Goal: Task Accomplishment & Management: Use online tool/utility

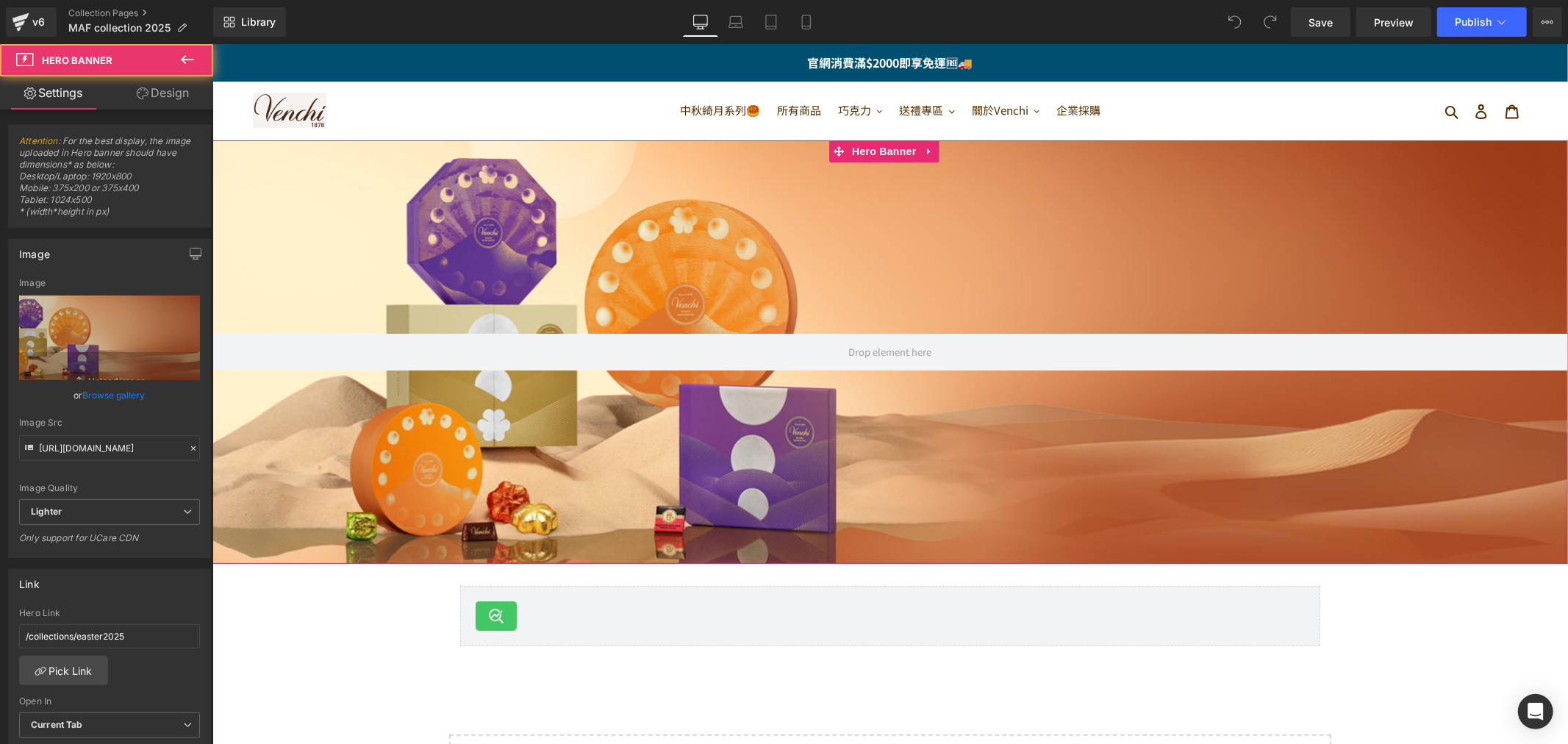
click at [680, 229] on div at bounding box center [889, 351] width 1355 height 423
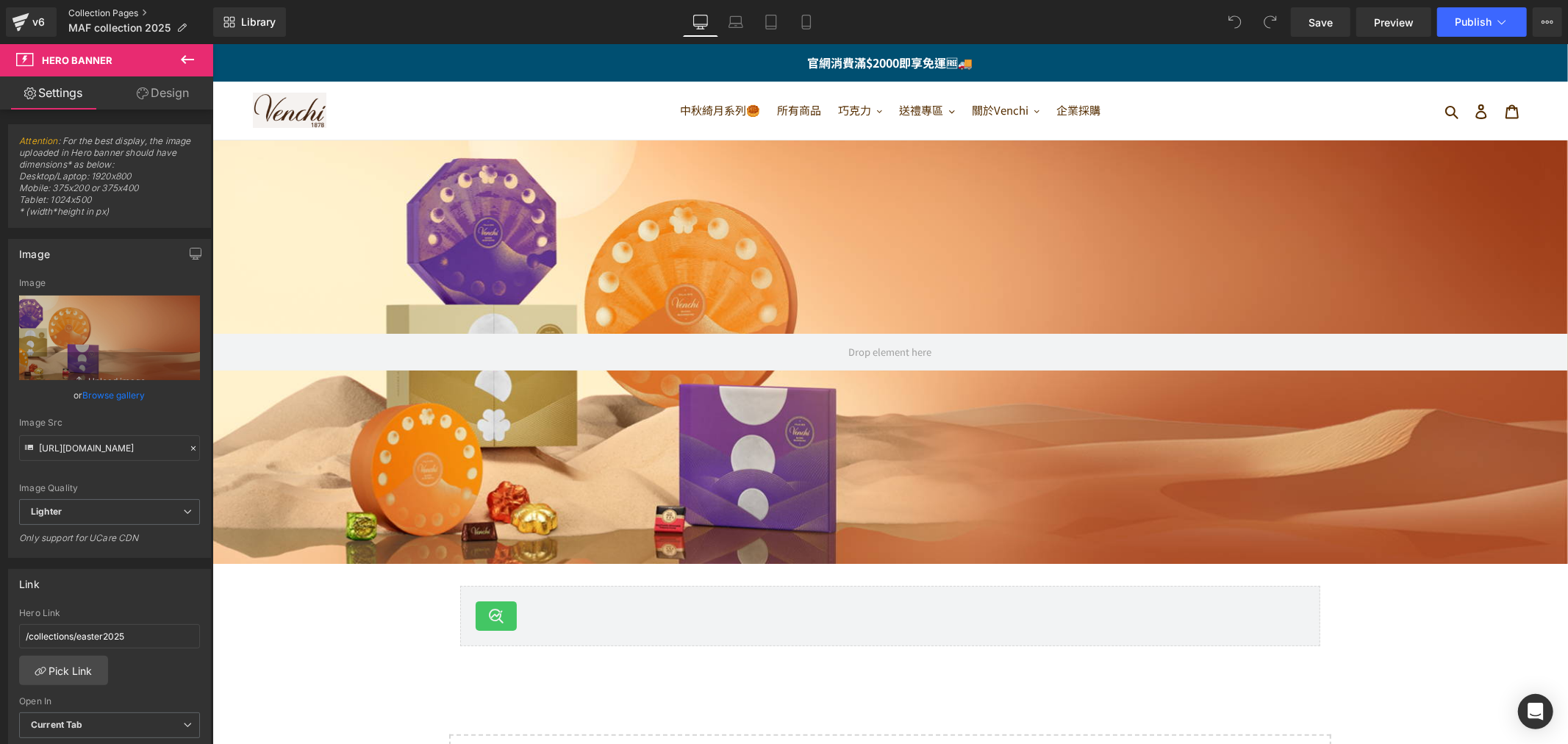
click at [91, 11] on link "Collection Pages" at bounding box center [141, 14] width 145 height 12
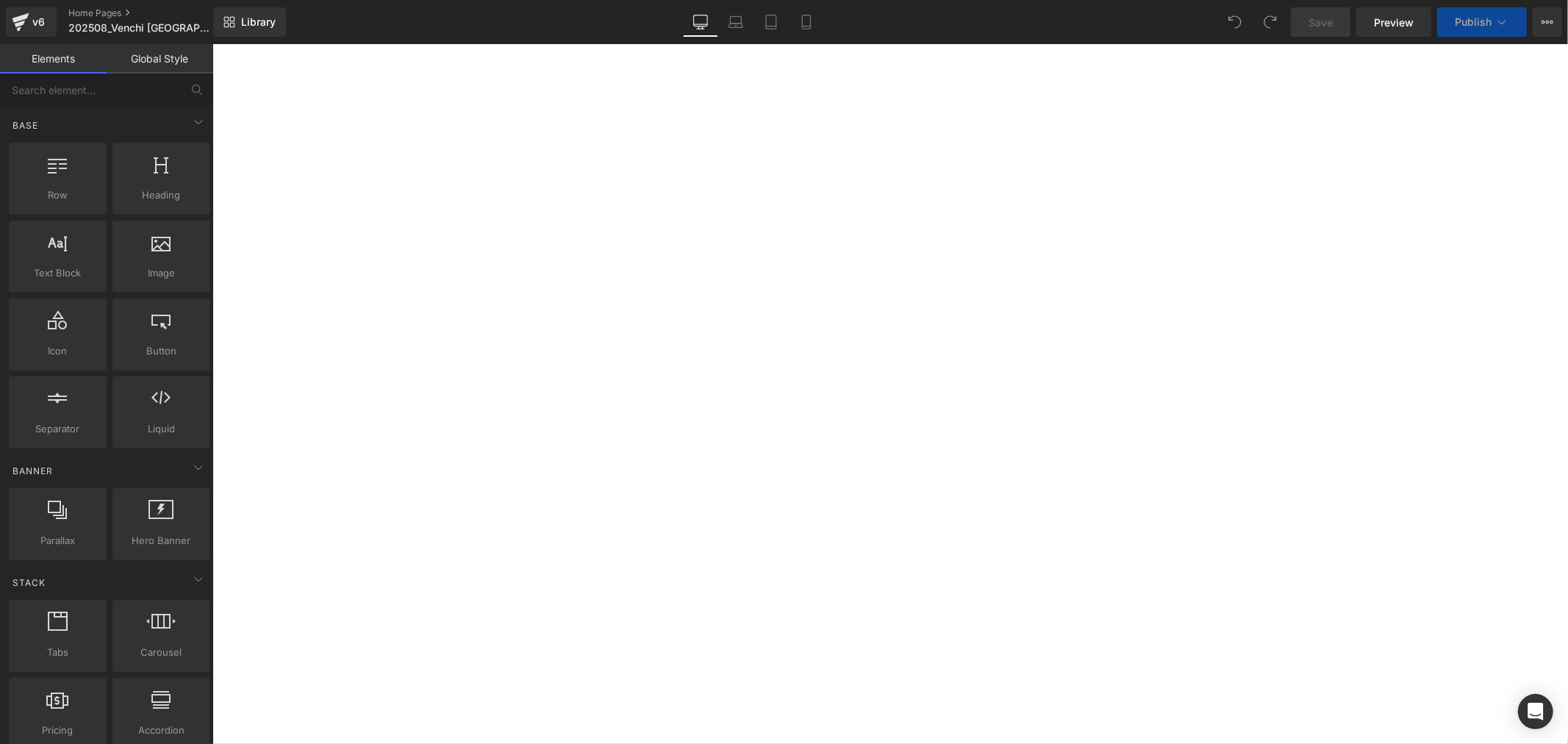
click at [212, 43] on icon at bounding box center [212, 43] width 0 height 0
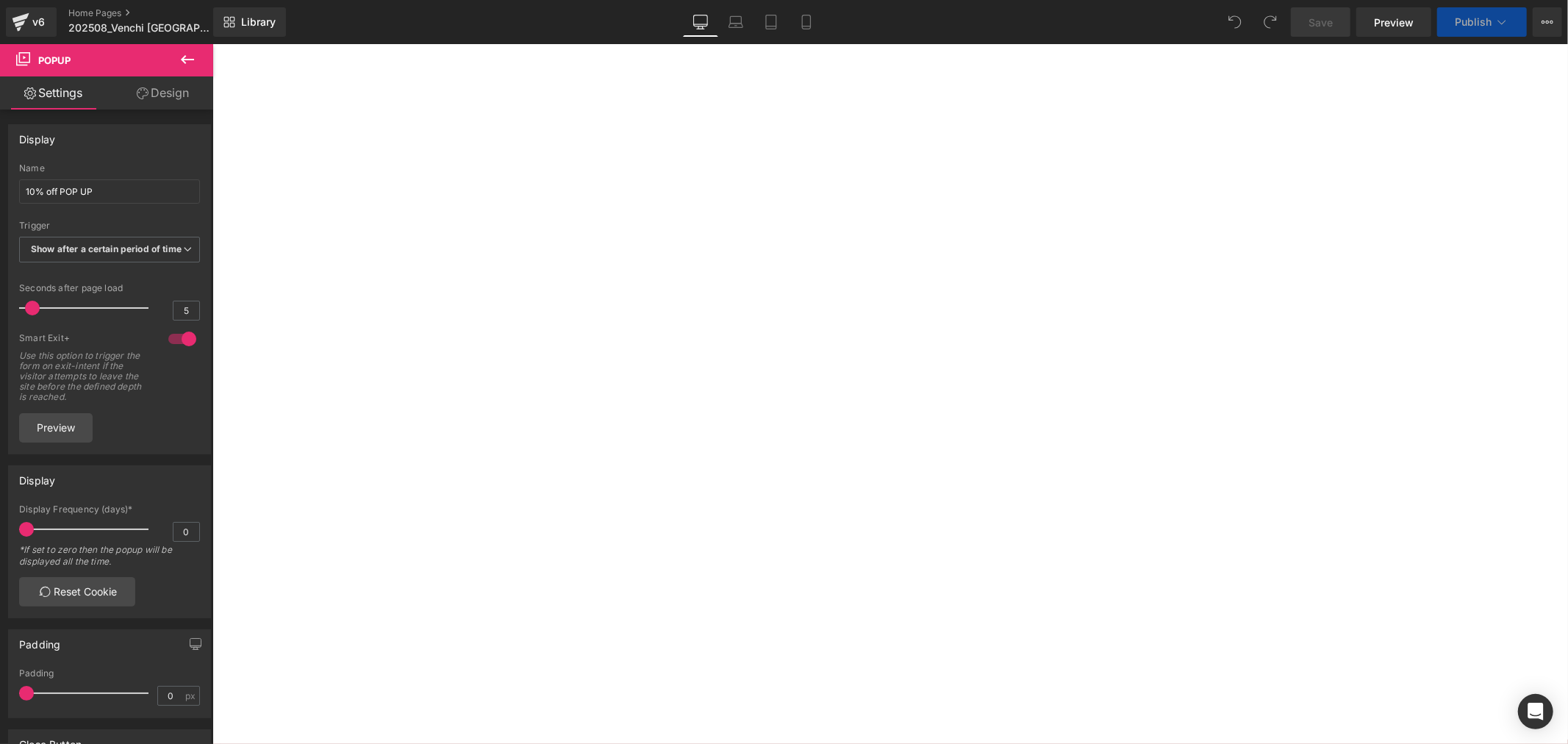
scroll to position [442, 0]
click at [212, 43] on div at bounding box center [212, 43] width 0 height 0
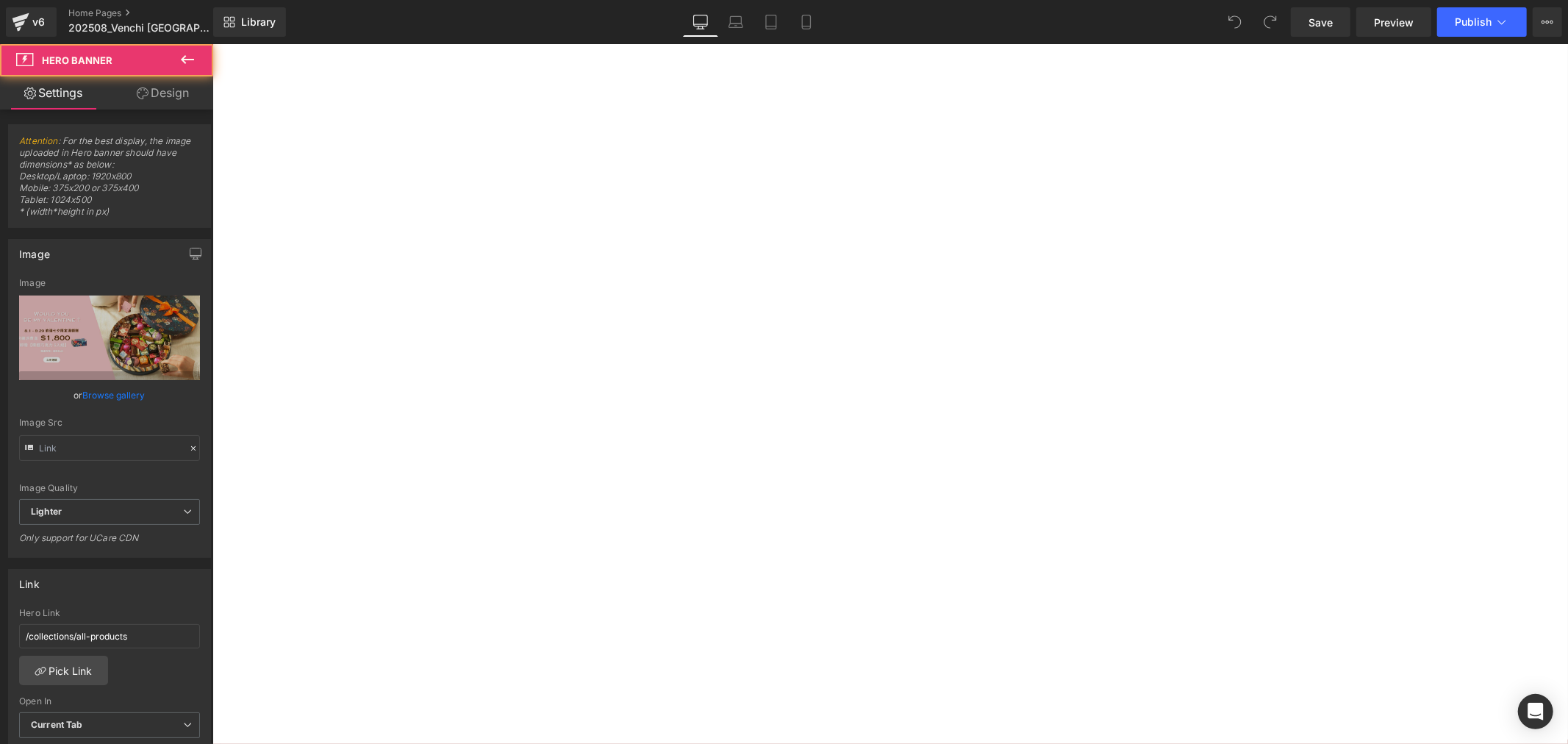
type input "[URL][DOMAIN_NAME]"
click at [212, 43] on icon at bounding box center [212, 43] width 0 height 0
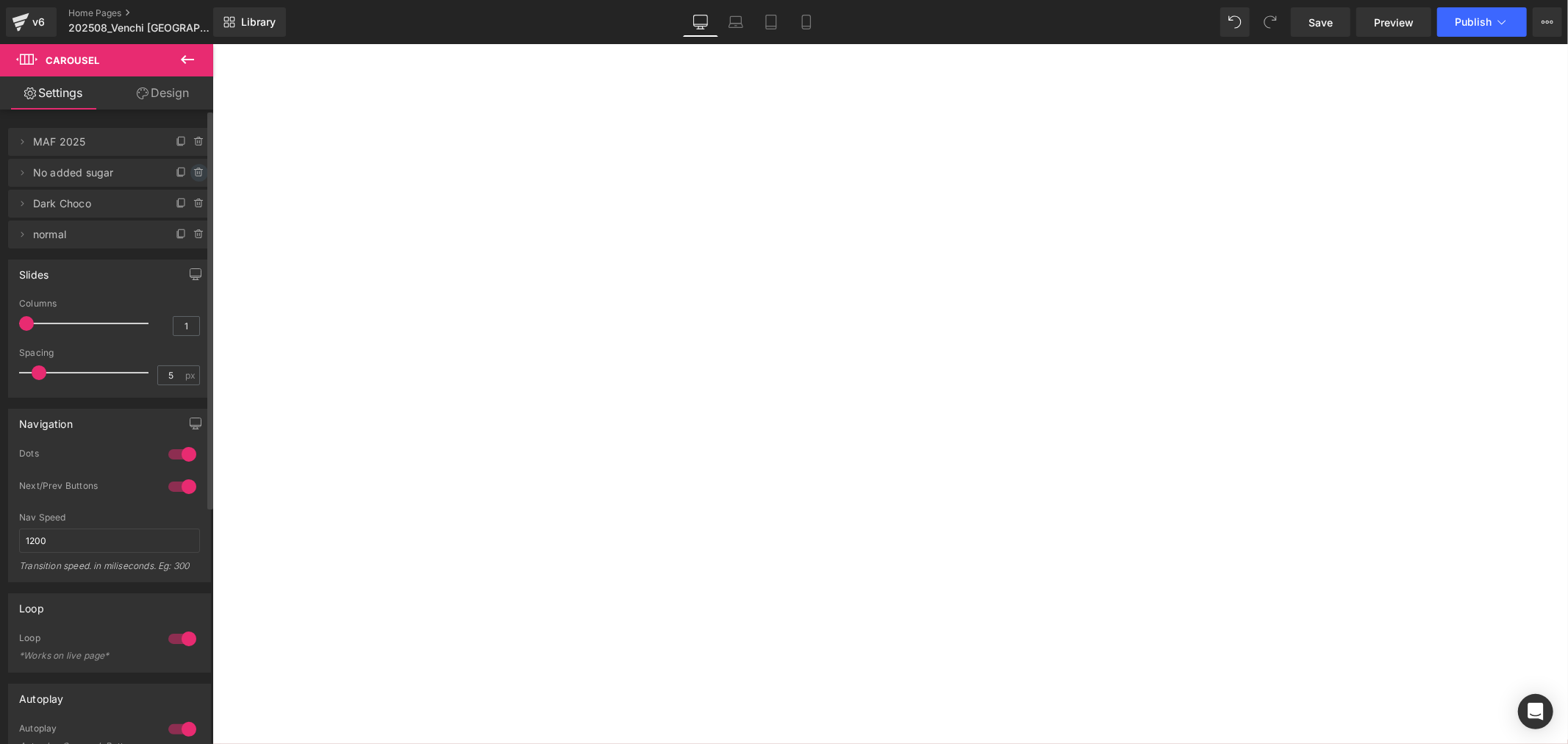
click at [199, 173] on icon at bounding box center [199, 172] width 0 height 3
click at [184, 171] on button "Delete" at bounding box center [184, 174] width 46 height 19
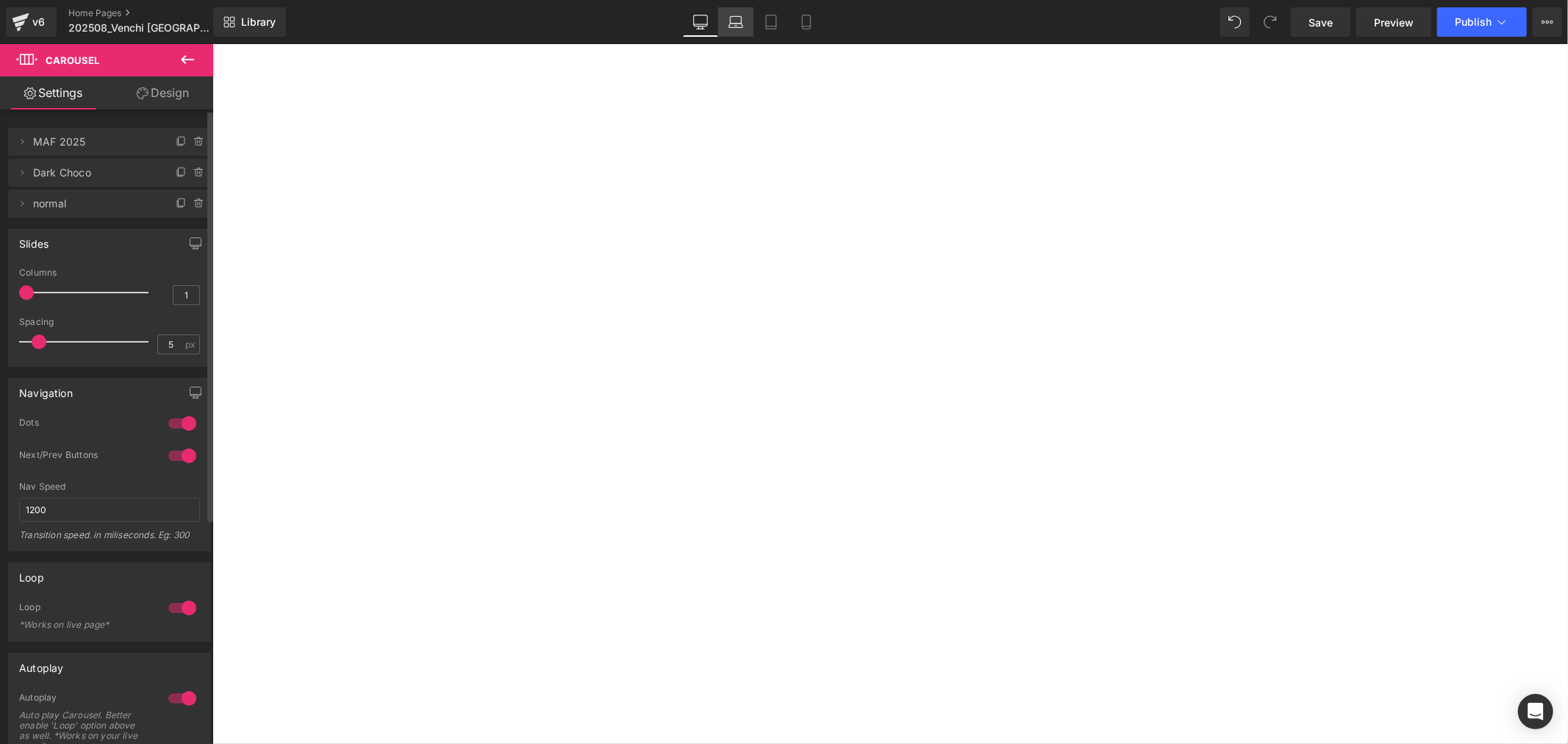
click at [736, 17] on icon at bounding box center [736, 21] width 15 height 14
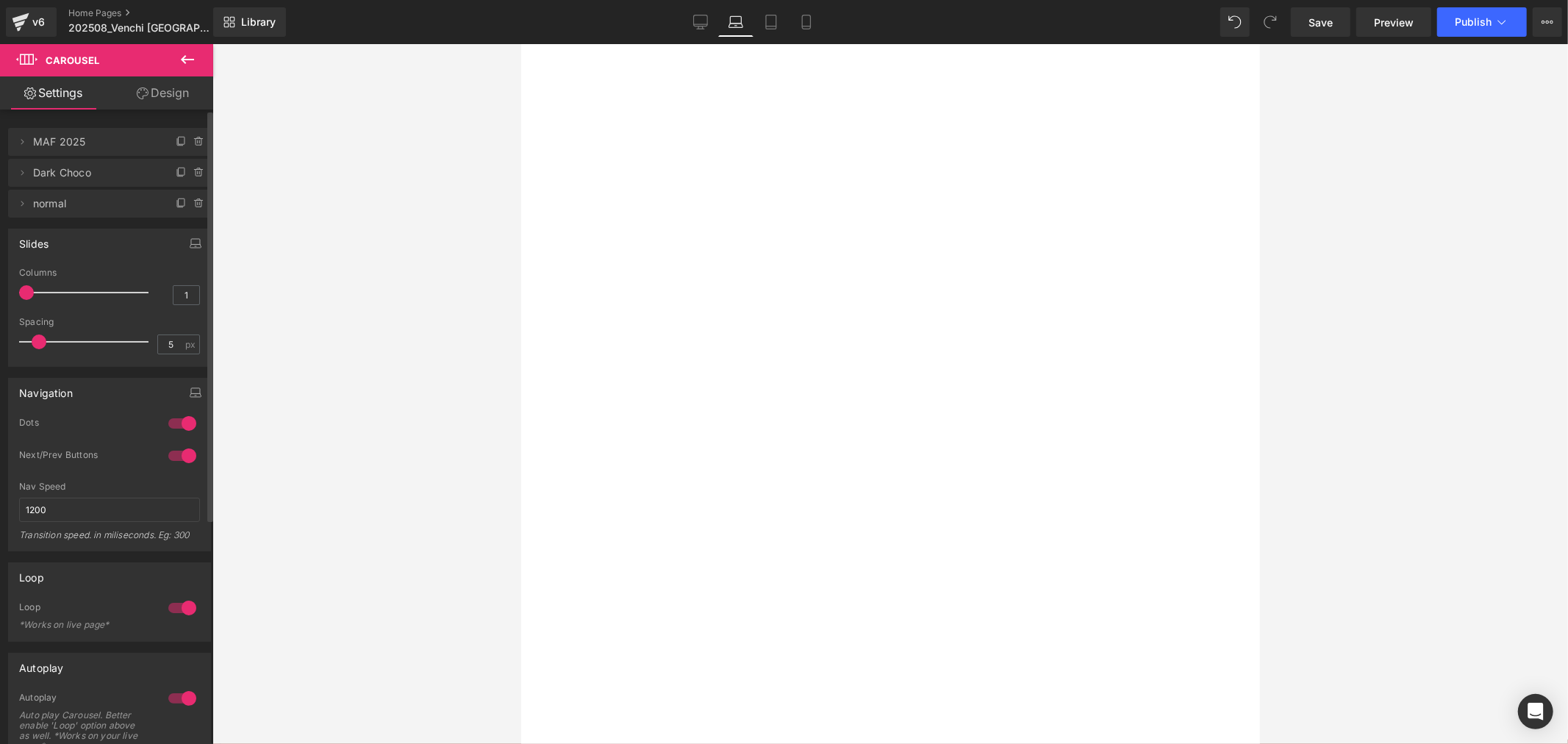
click at [520, 43] on icon at bounding box center [520, 43] width 0 height 0
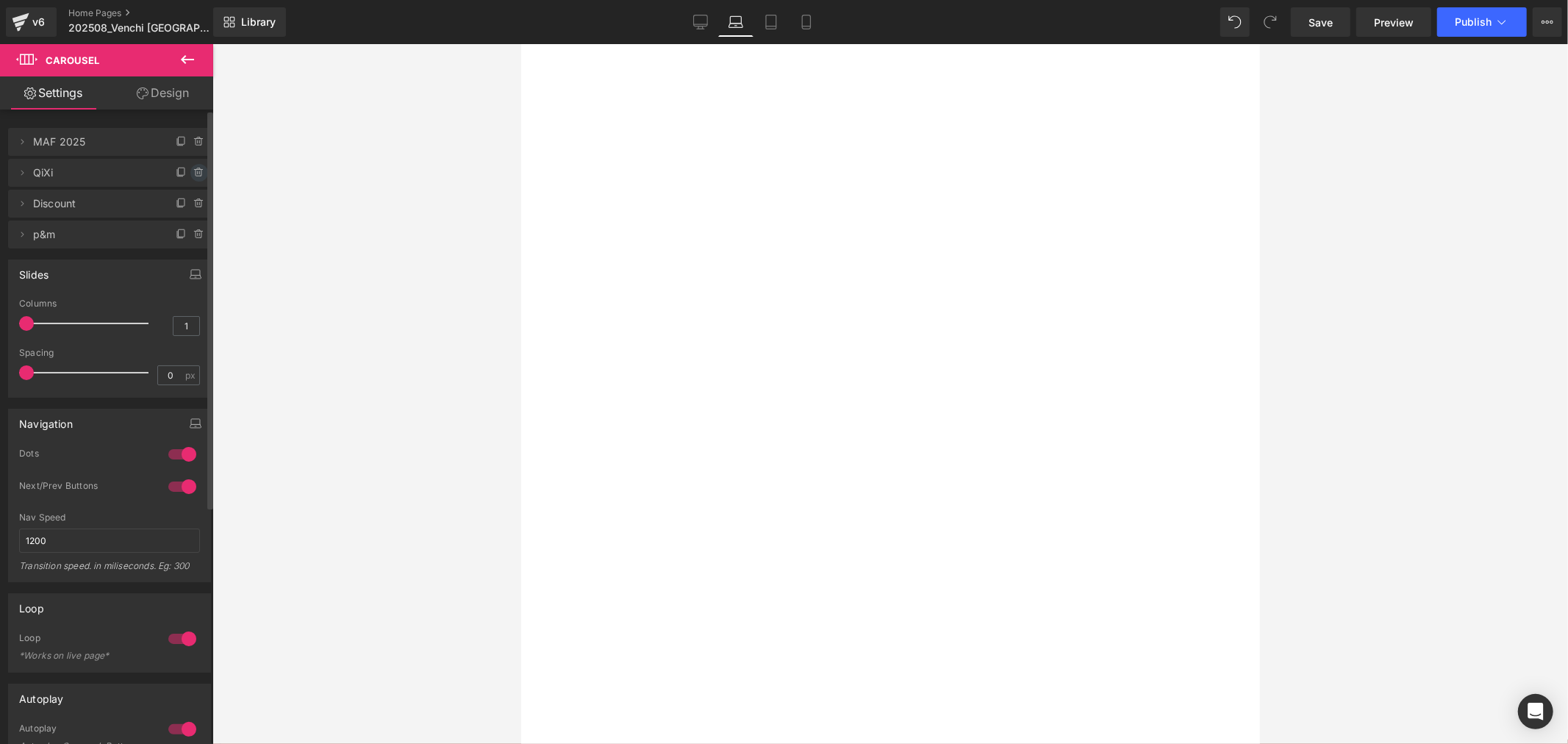
click at [197, 170] on icon at bounding box center [199, 173] width 12 height 12
click at [179, 171] on button "Delete" at bounding box center [184, 174] width 46 height 19
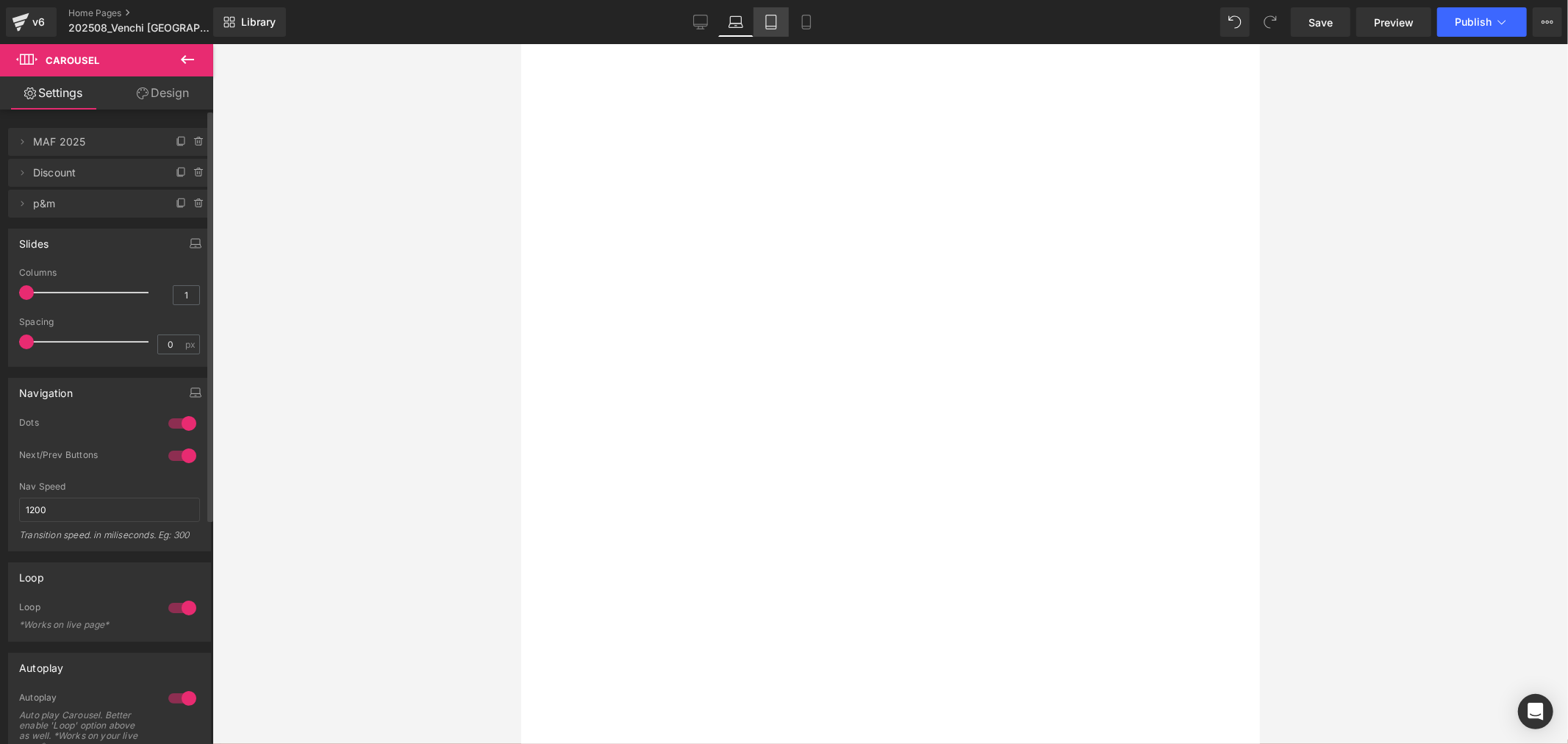
click at [775, 16] on icon at bounding box center [770, 21] width 15 height 14
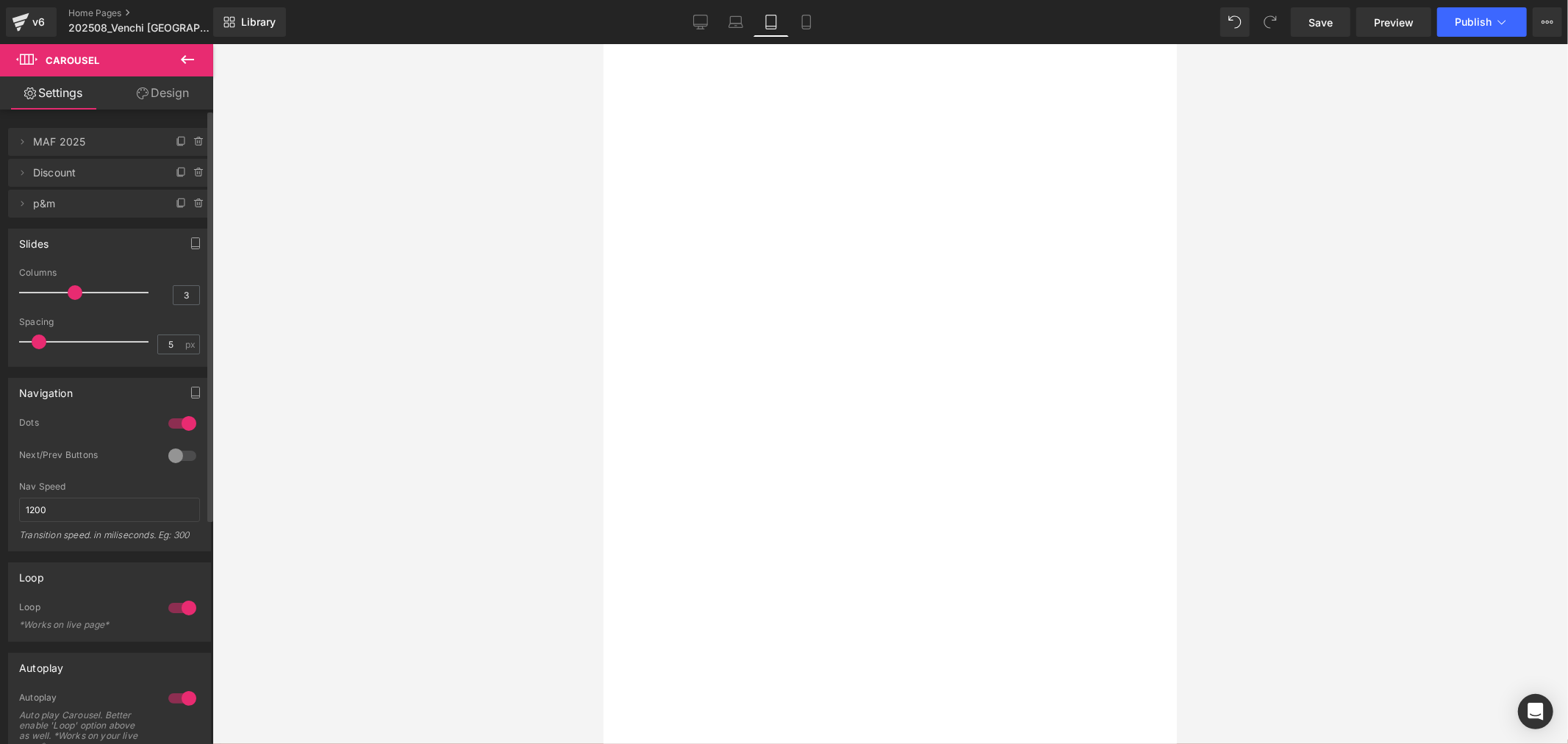
click at [603, 43] on icon at bounding box center [603, 43] width 0 height 0
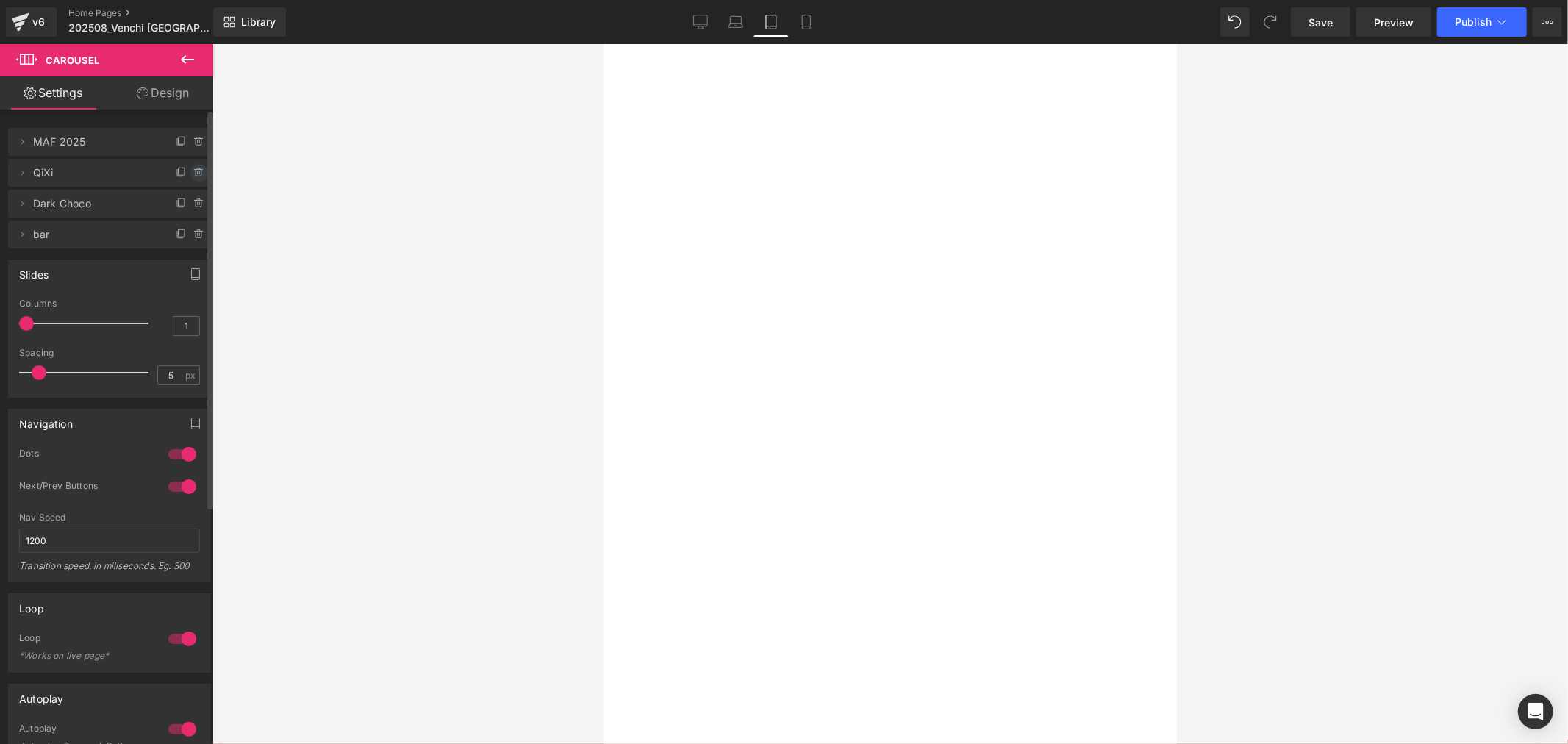
click at [201, 173] on span at bounding box center [199, 173] width 17 height 17
click at [173, 171] on button "Delete" at bounding box center [184, 174] width 46 height 19
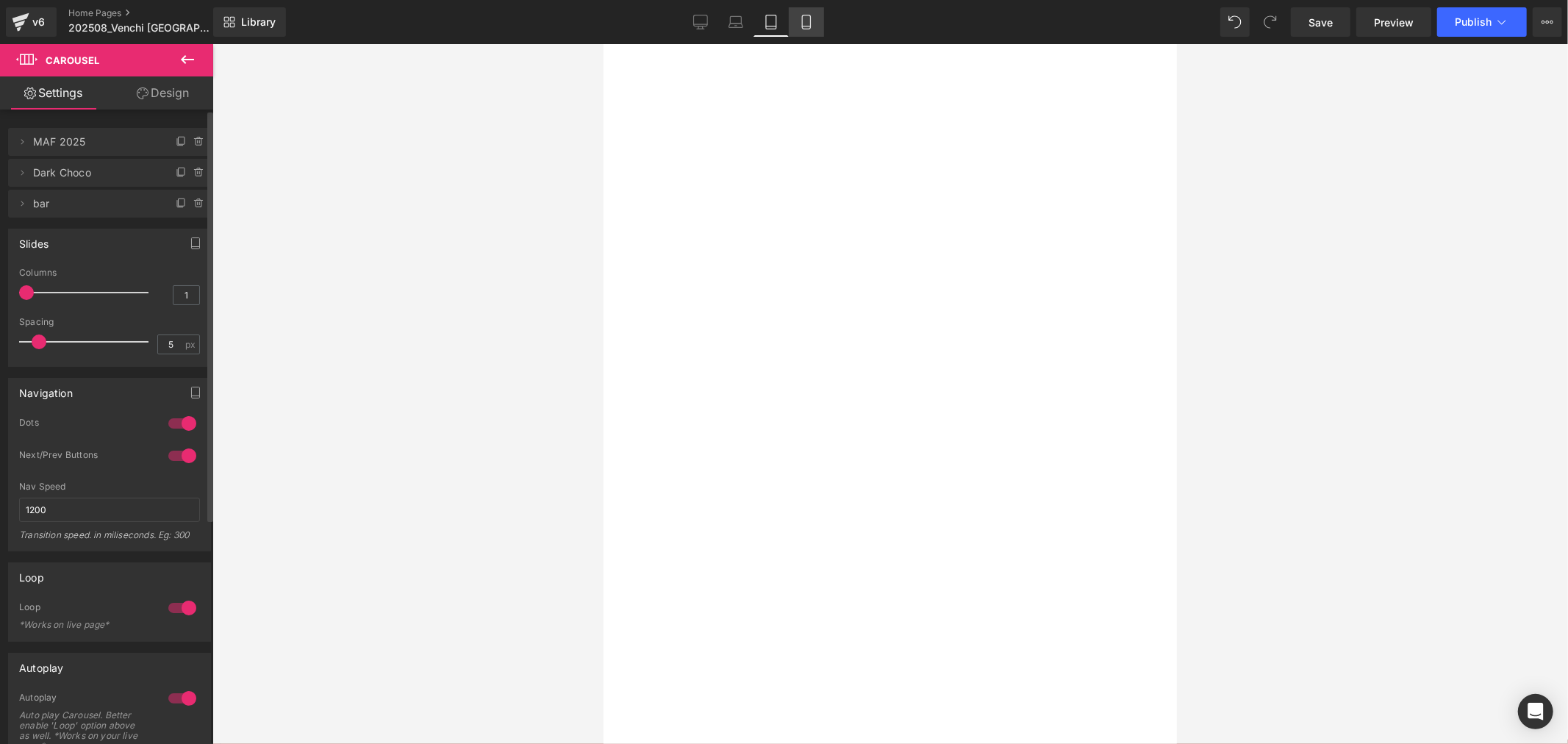
click at [803, 15] on icon at bounding box center [806, 22] width 8 height 14
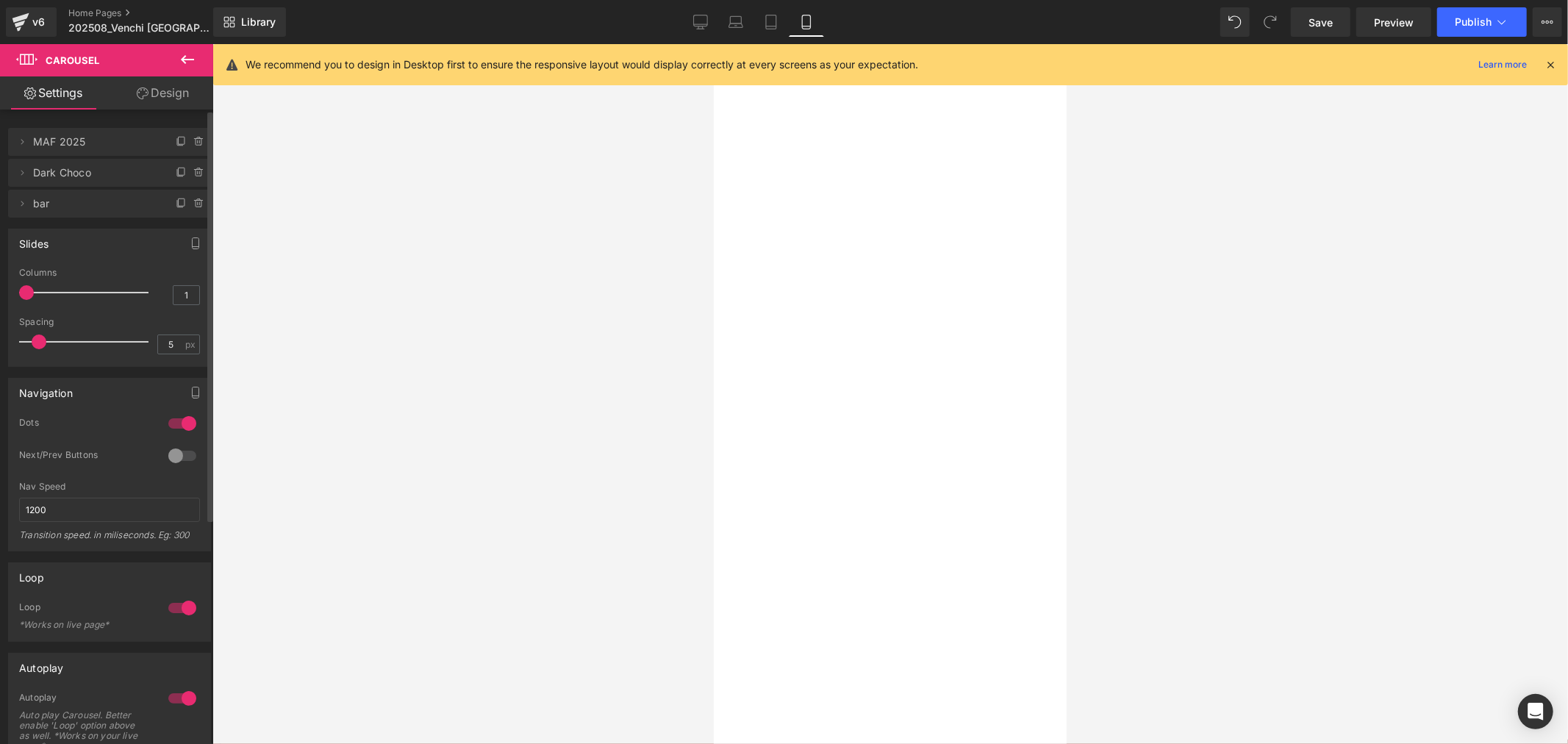
click at [713, 43] on icon at bounding box center [713, 43] width 0 height 0
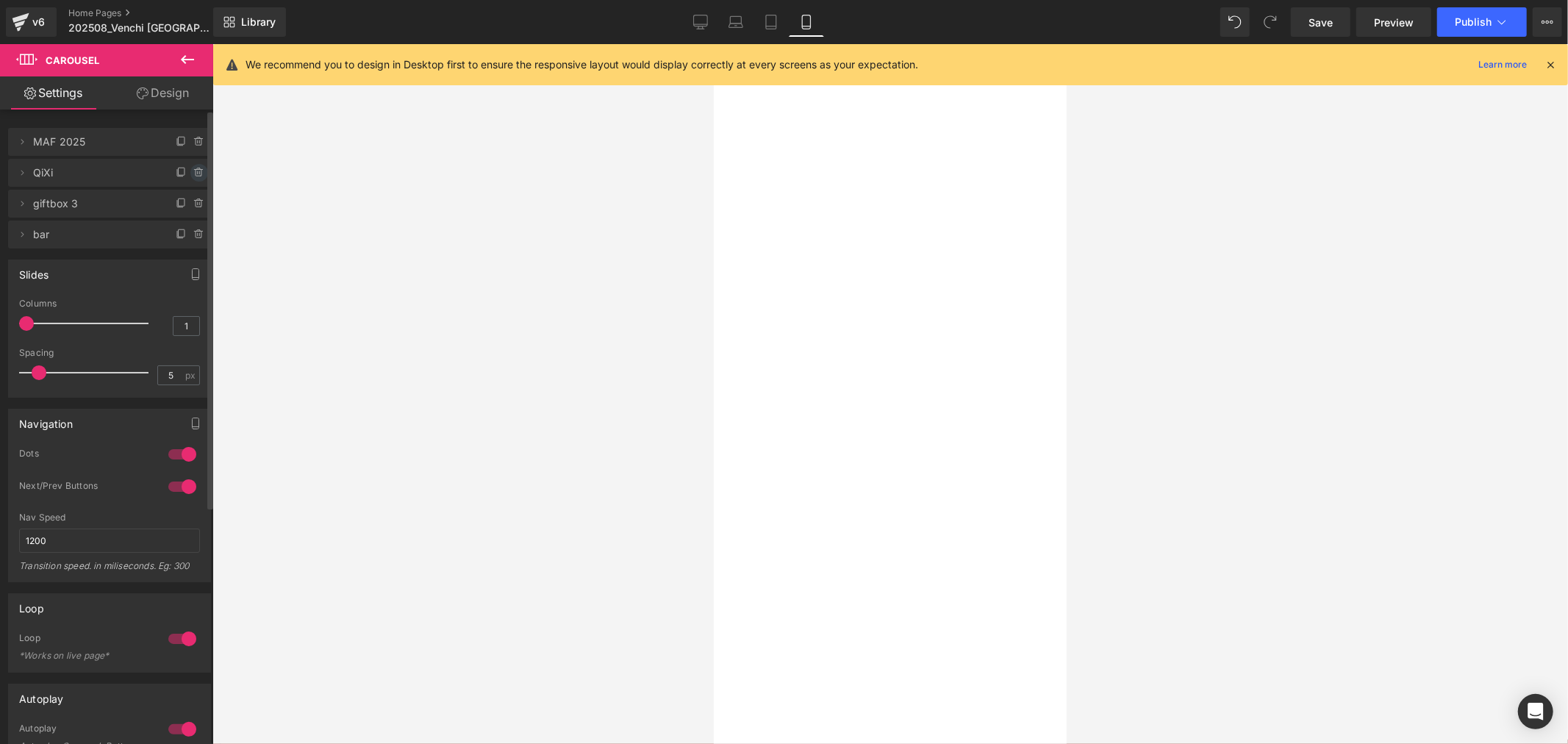
click at [195, 177] on icon at bounding box center [199, 173] width 12 height 12
click at [185, 167] on button "Delete" at bounding box center [184, 174] width 46 height 19
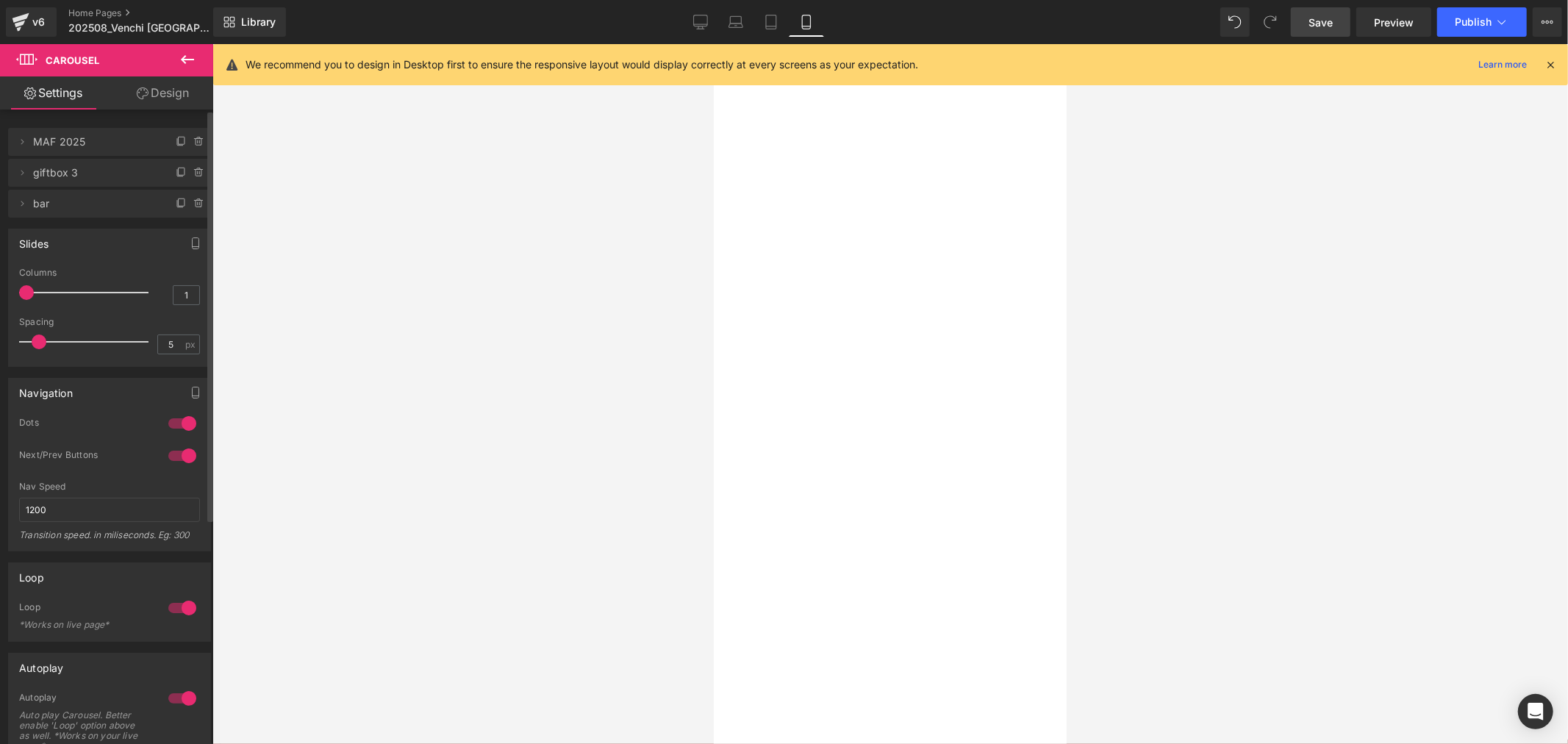
click at [1327, 23] on span "Save" at bounding box center [1321, 22] width 24 height 15
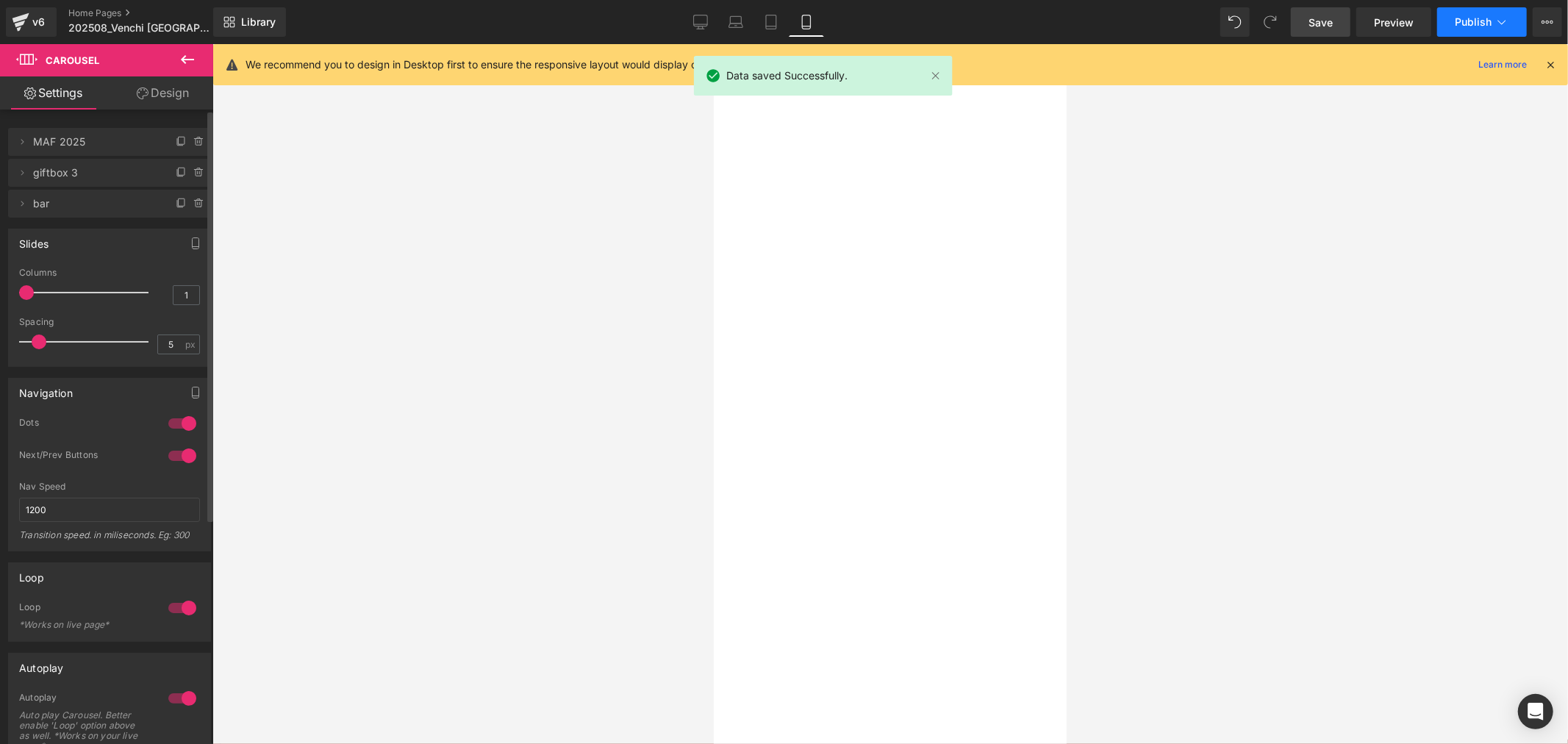
click at [1450, 18] on button "Publish" at bounding box center [1482, 22] width 90 height 29
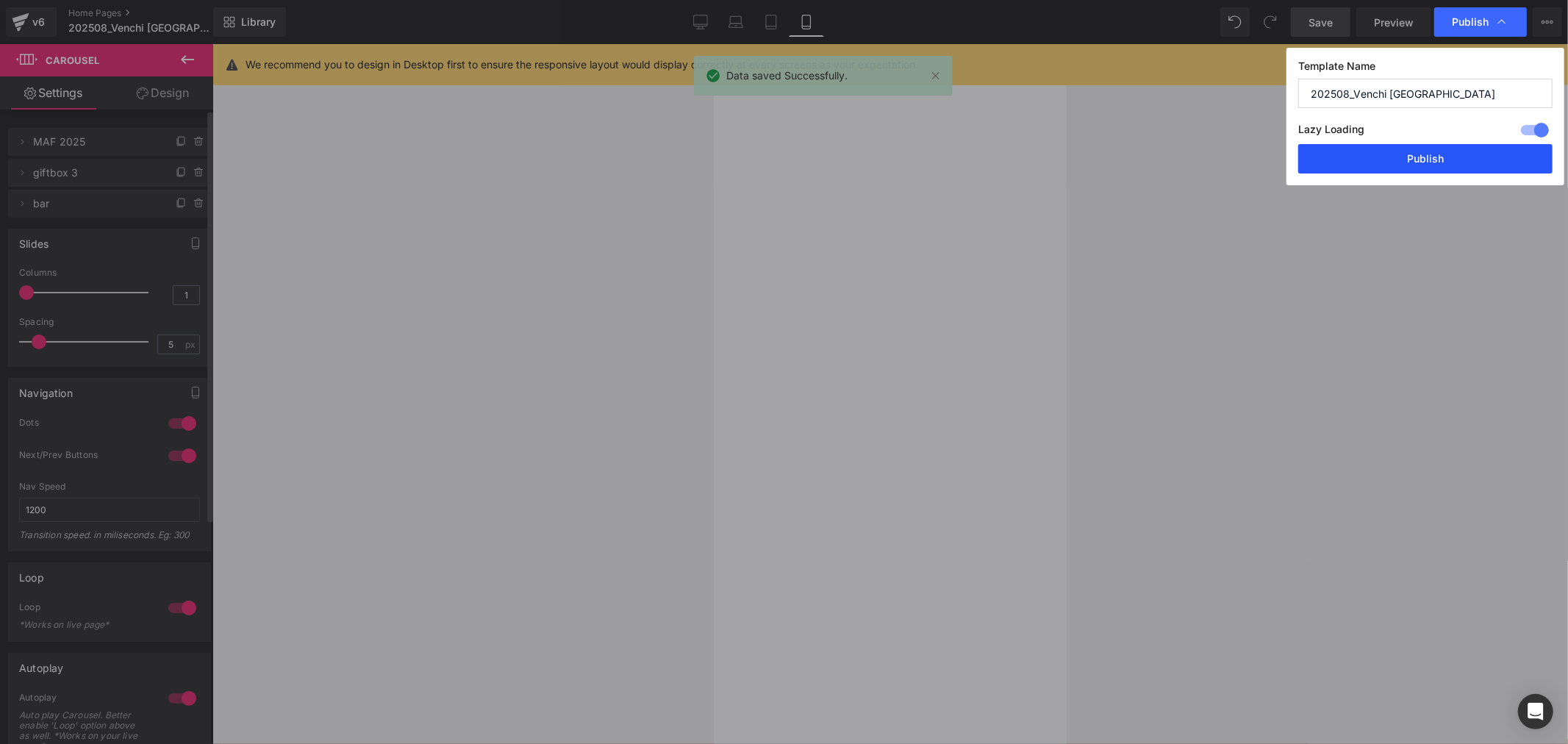
click at [1447, 165] on button "Publish" at bounding box center [1425, 158] width 254 height 29
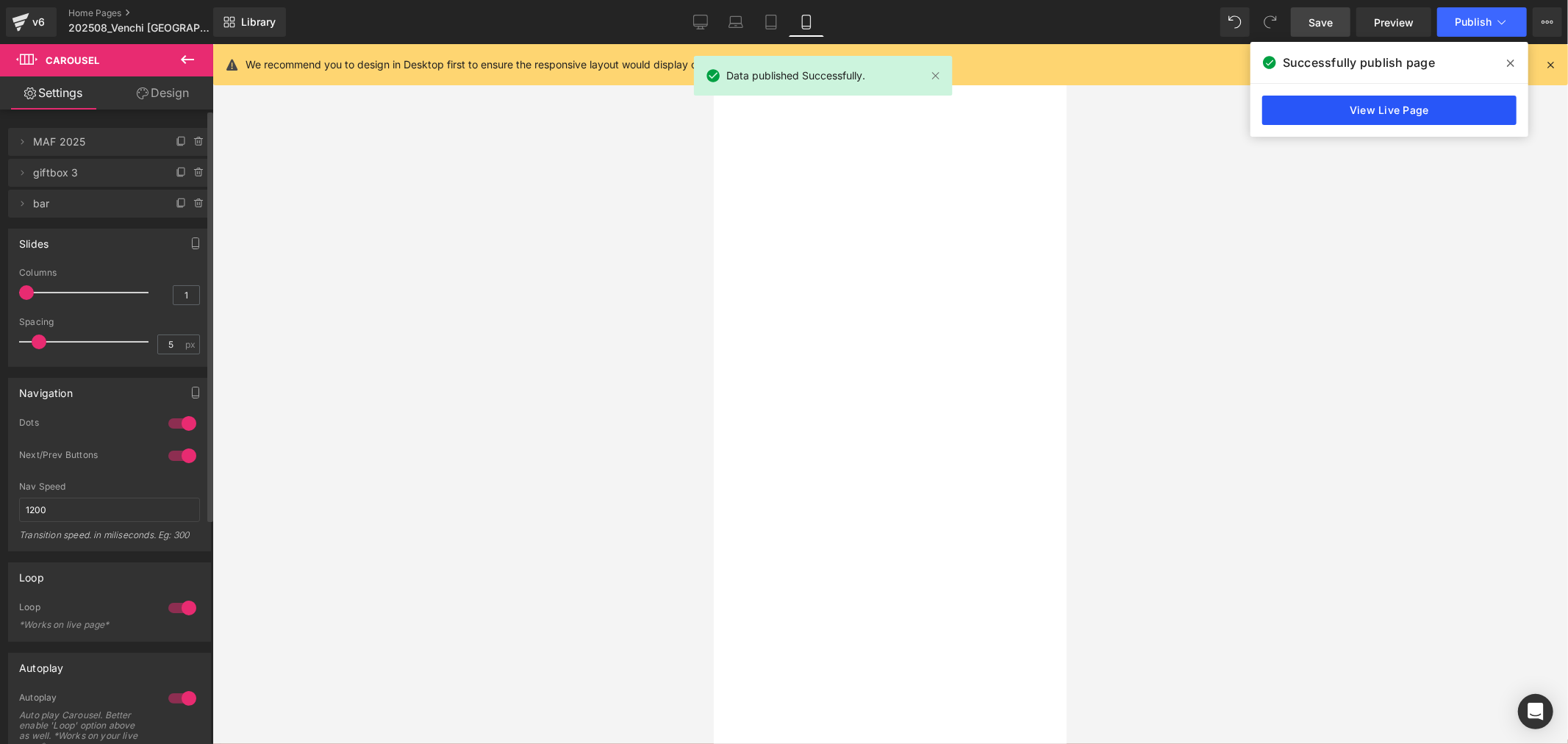
click at [1425, 108] on link "View Live Page" at bounding box center [1389, 110] width 254 height 29
